Goal: Navigation & Orientation: Find specific page/section

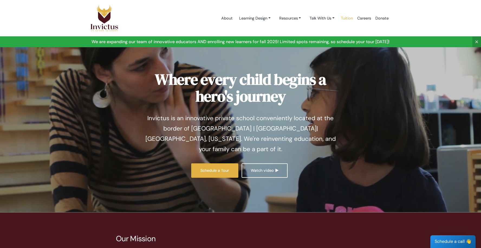
click at [350, 17] on link "Tuition" at bounding box center [347, 18] width 16 height 23
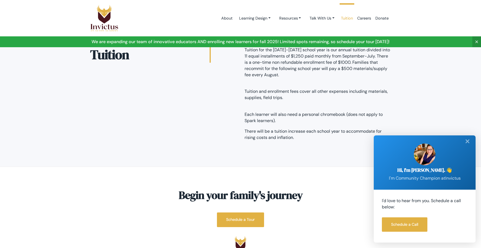
scroll to position [11, 0]
click at [469, 141] on div "✕" at bounding box center [467, 141] width 11 height 12
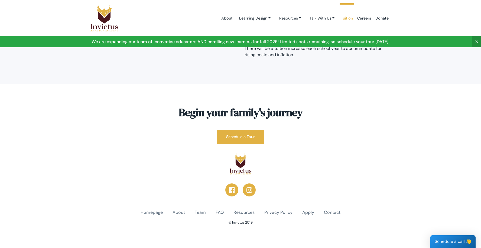
scroll to position [93, 0]
click at [318, 18] on link "Talk With Us" at bounding box center [322, 18] width 34 height 10
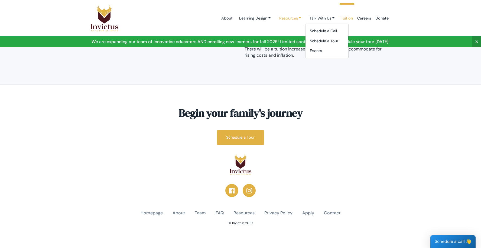
click at [289, 18] on link "Resources" at bounding box center [290, 18] width 31 height 10
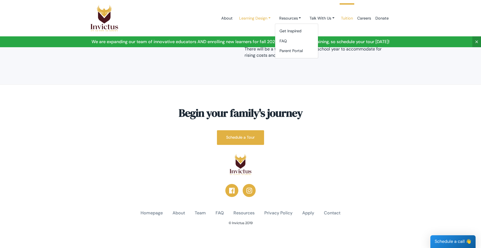
click at [260, 18] on link "Learning Design" at bounding box center [255, 18] width 40 height 10
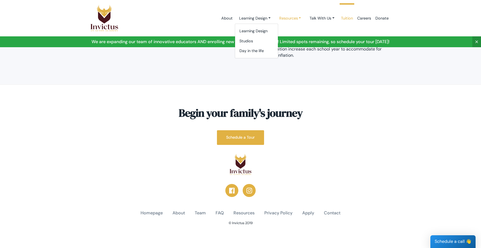
click at [288, 19] on link "Resources" at bounding box center [290, 18] width 31 height 10
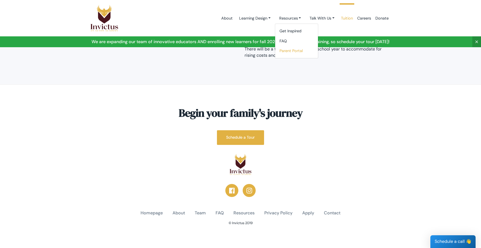
click at [289, 51] on link "Parent Portal" at bounding box center [296, 51] width 43 height 10
click at [249, 18] on link "Learning Design" at bounding box center [255, 18] width 40 height 10
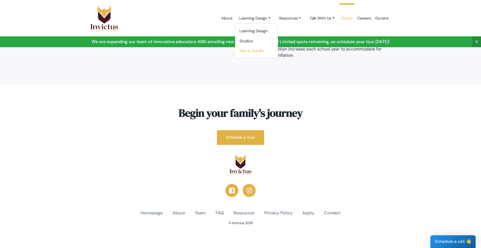
click at [255, 51] on link "Day in the life" at bounding box center [256, 51] width 43 height 10
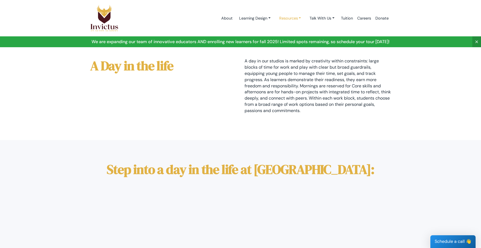
click at [281, 19] on link "Resources" at bounding box center [290, 18] width 31 height 10
click at [285, 49] on link "Parent Portal" at bounding box center [296, 51] width 43 height 10
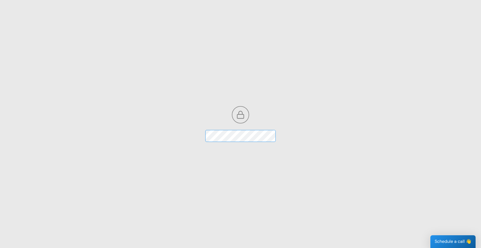
click at [96, 60] on div at bounding box center [240, 124] width 481 height 248
